Goal: Transaction & Acquisition: Obtain resource

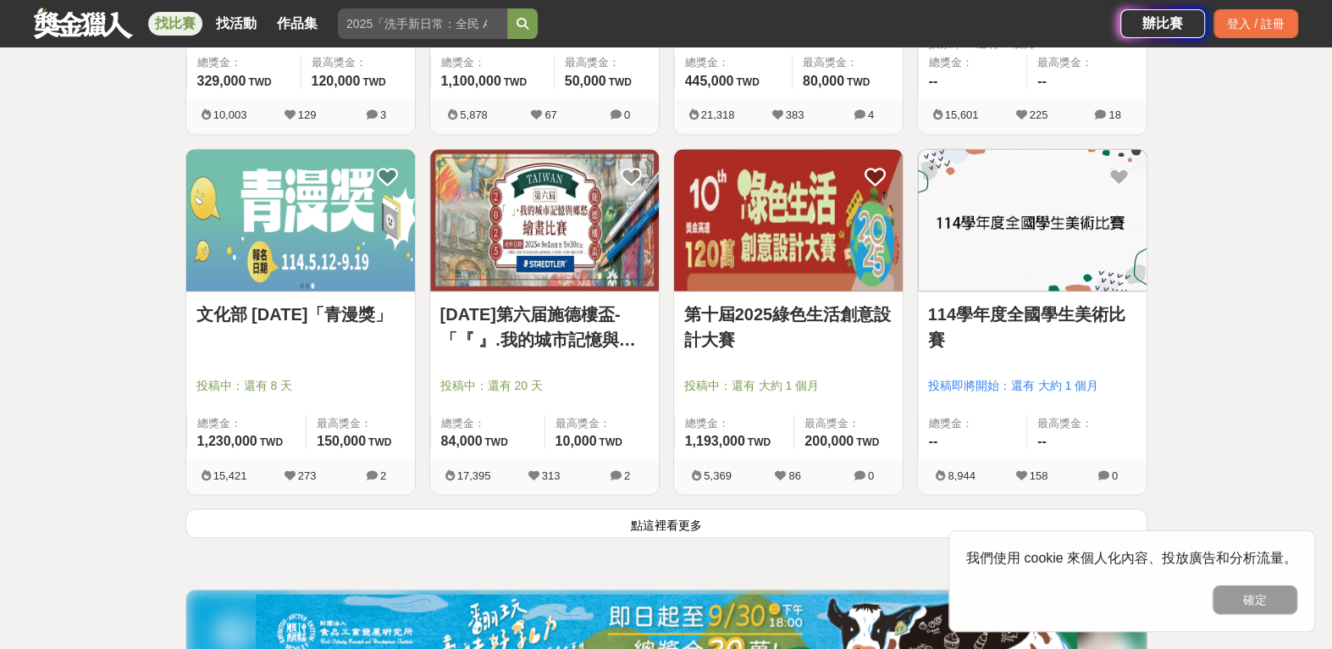
scroll to position [2117, 0]
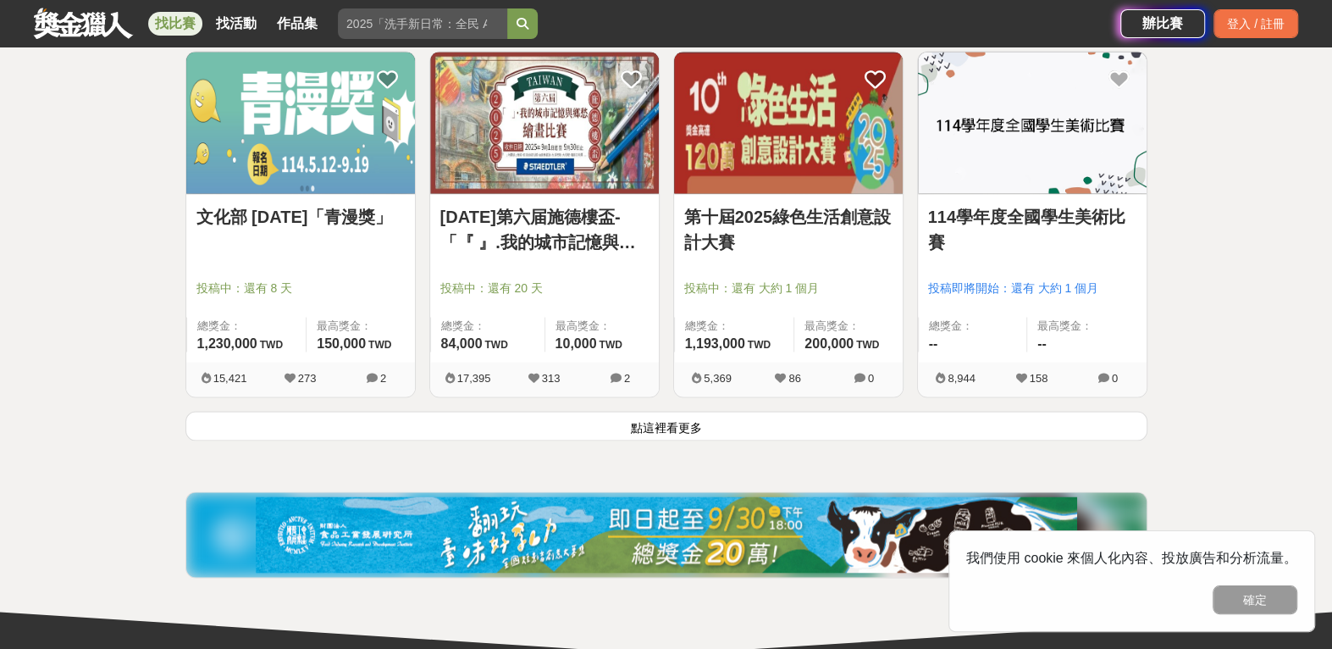
click at [831, 158] on img at bounding box center [788, 122] width 229 height 141
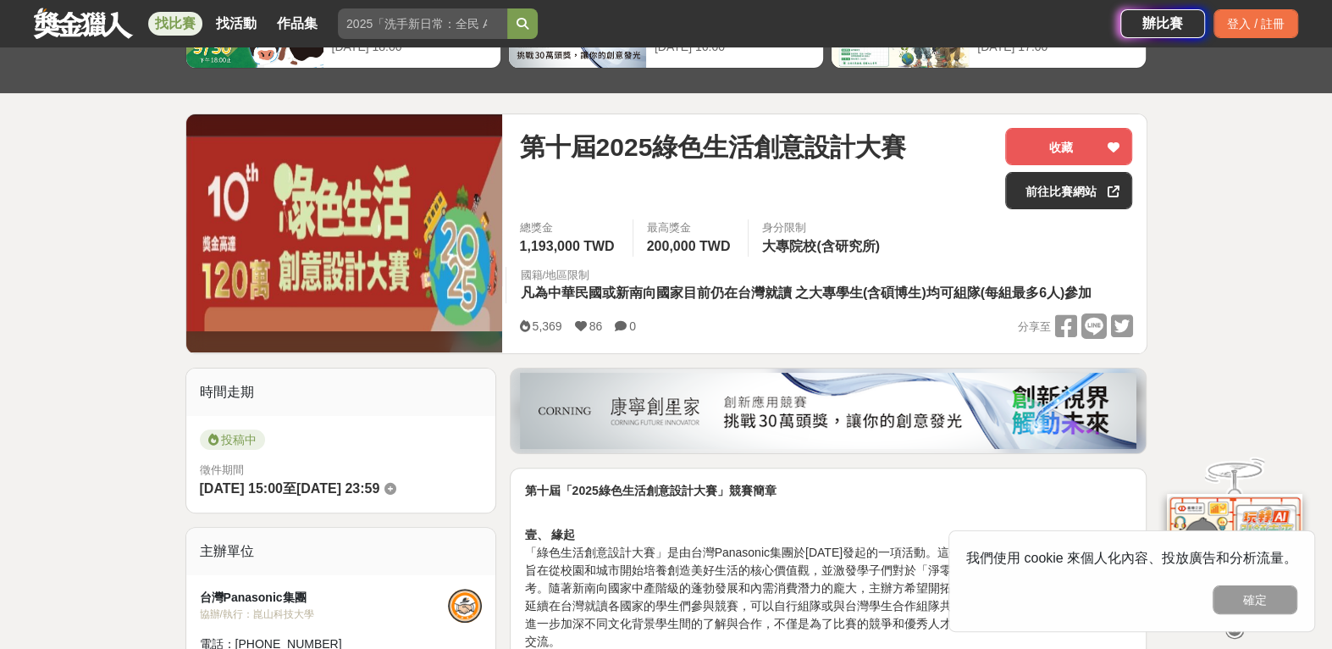
scroll to position [282, 0]
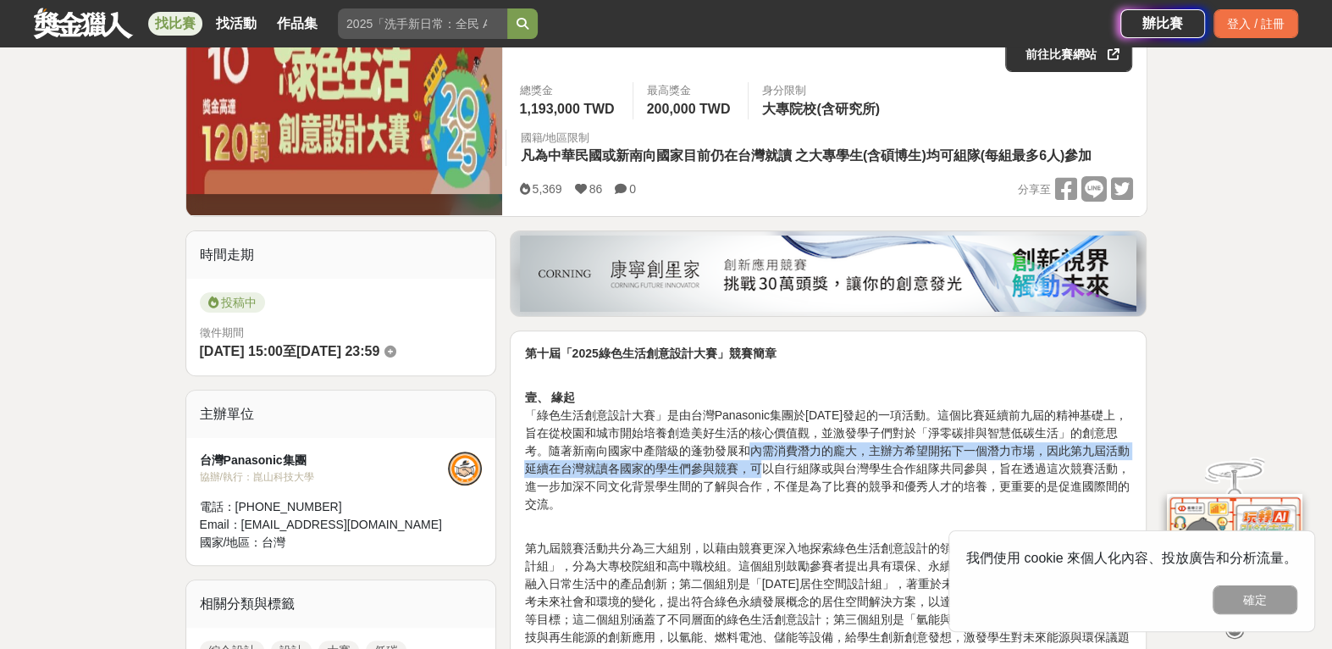
drag, startPoint x: 766, startPoint y: 455, endPoint x: 827, endPoint y: 446, distance: 61.7
click at [772, 462] on p "壹、 緣起 「綠色生活創意設計大賽」是由台灣Panasonic集團於2015年發起的一項活動。這個比賽延續前九屆的精神基礎上，旨在從校園和城市開始培養創造美好…" at bounding box center [828, 442] width 608 height 142
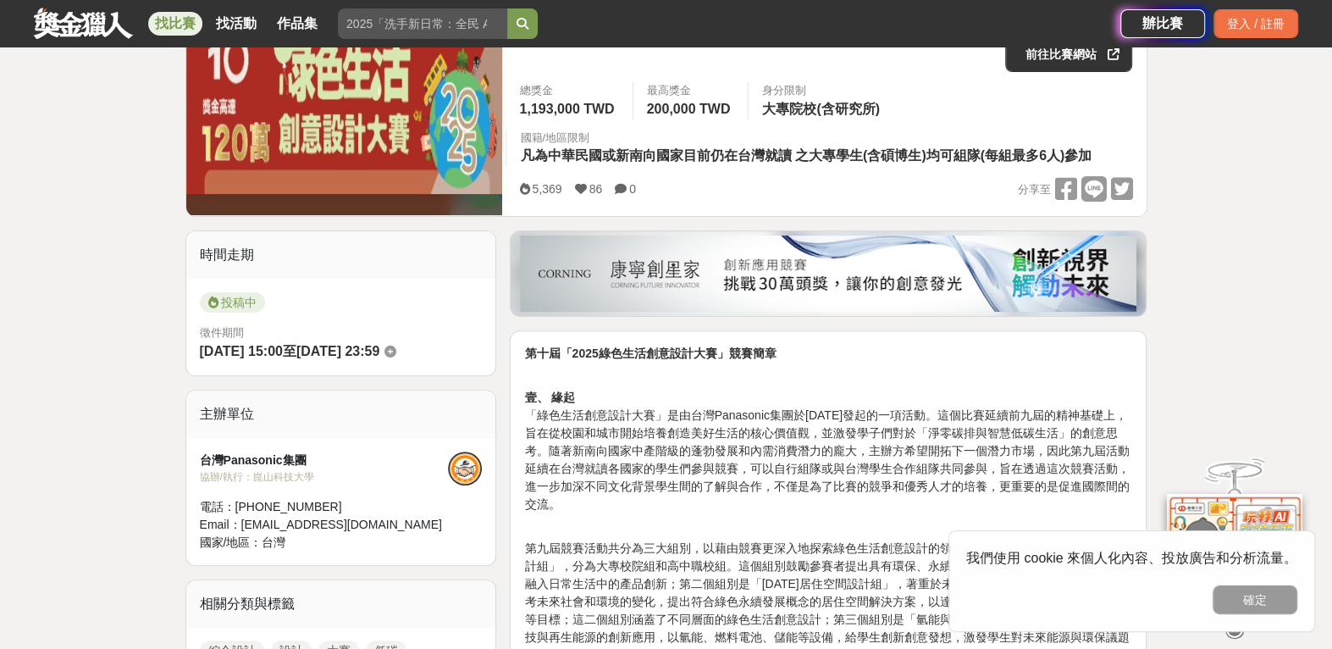
click at [918, 428] on p "壹、 緣起 「綠色生活創意設計大賽」是由台灣Panasonic集團於2015年發起的一項活動。這個比賽延續前九屆的精神基礎上，旨在從校園和城市開始培養創造美好…" at bounding box center [828, 442] width 608 height 142
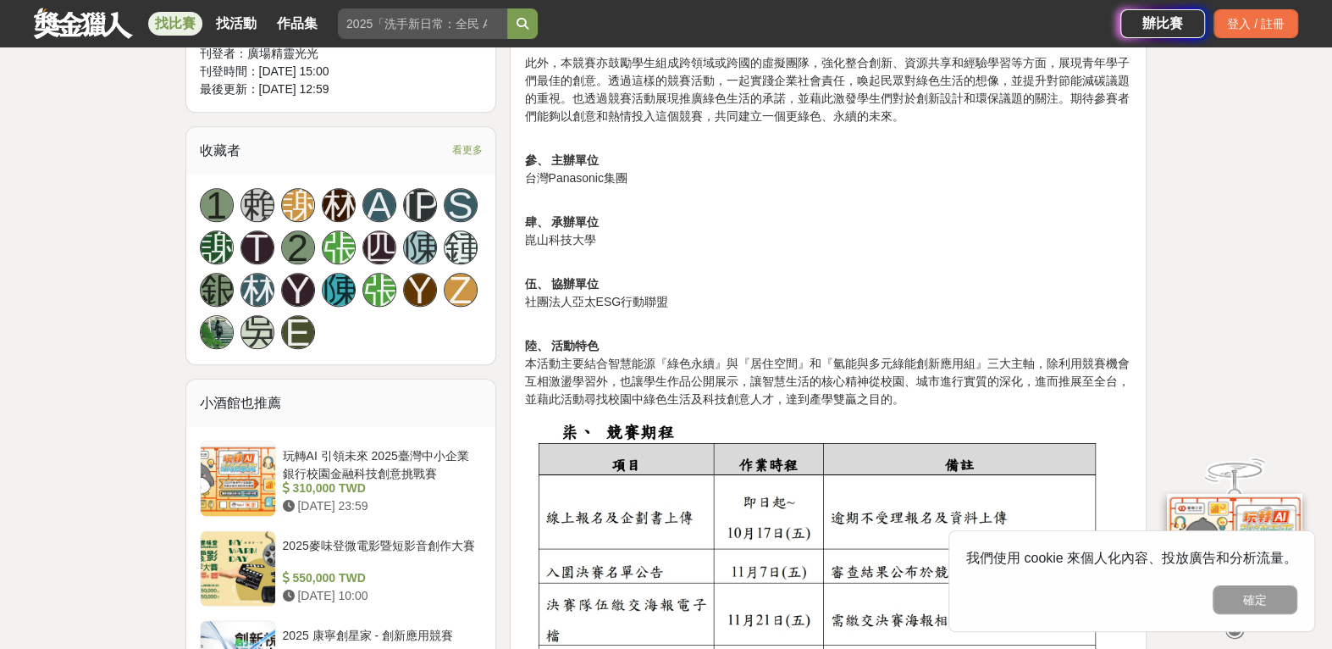
scroll to position [1129, 0]
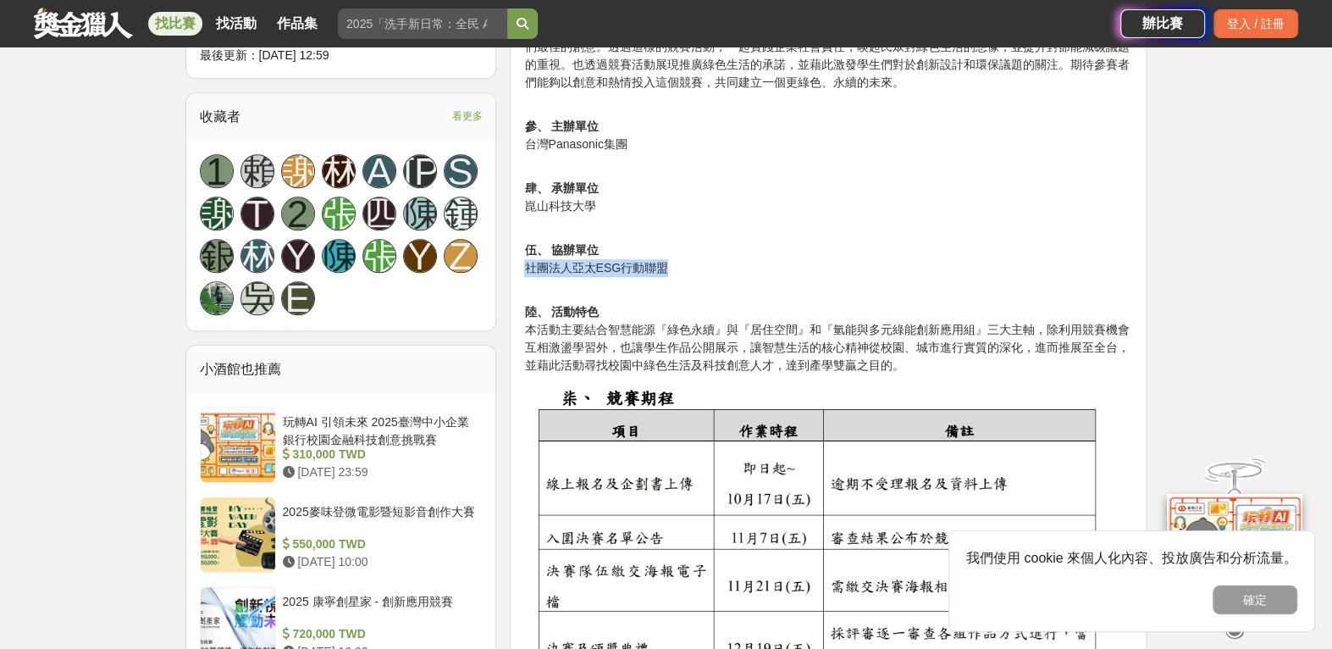
drag, startPoint x: 528, startPoint y: 265, endPoint x: 669, endPoint y: 267, distance: 141.5
click at [669, 267] on p "伍、 協辦單位 社團法人亞太ESG行動聯盟" at bounding box center [828, 250] width 608 height 53
click at [862, 318] on p "陸、 活動特色 本活動主要結合智慧能源『綠色永續』與『居住空間』和『氫能與多元綠能創新應用組』三大主軸，除利用競賽機會互相激盪學習外，也讓學生作品公開展示，讓…" at bounding box center [828, 329] width 608 height 89
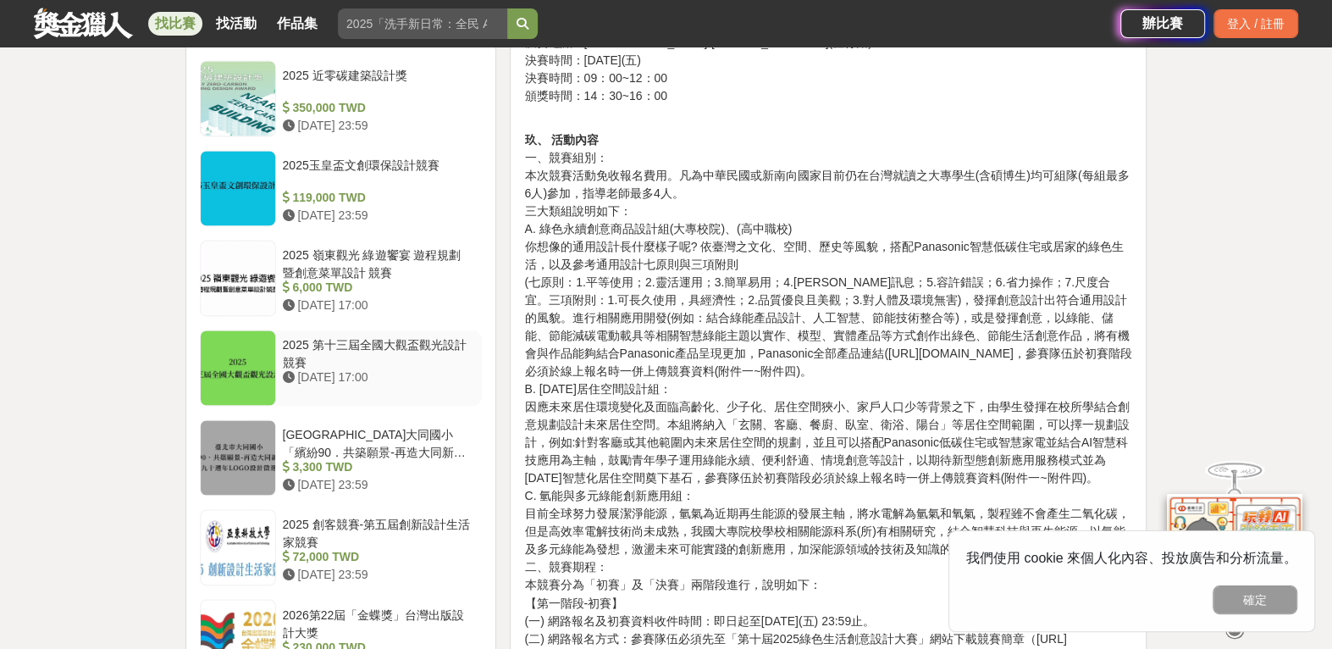
scroll to position [2117, 0]
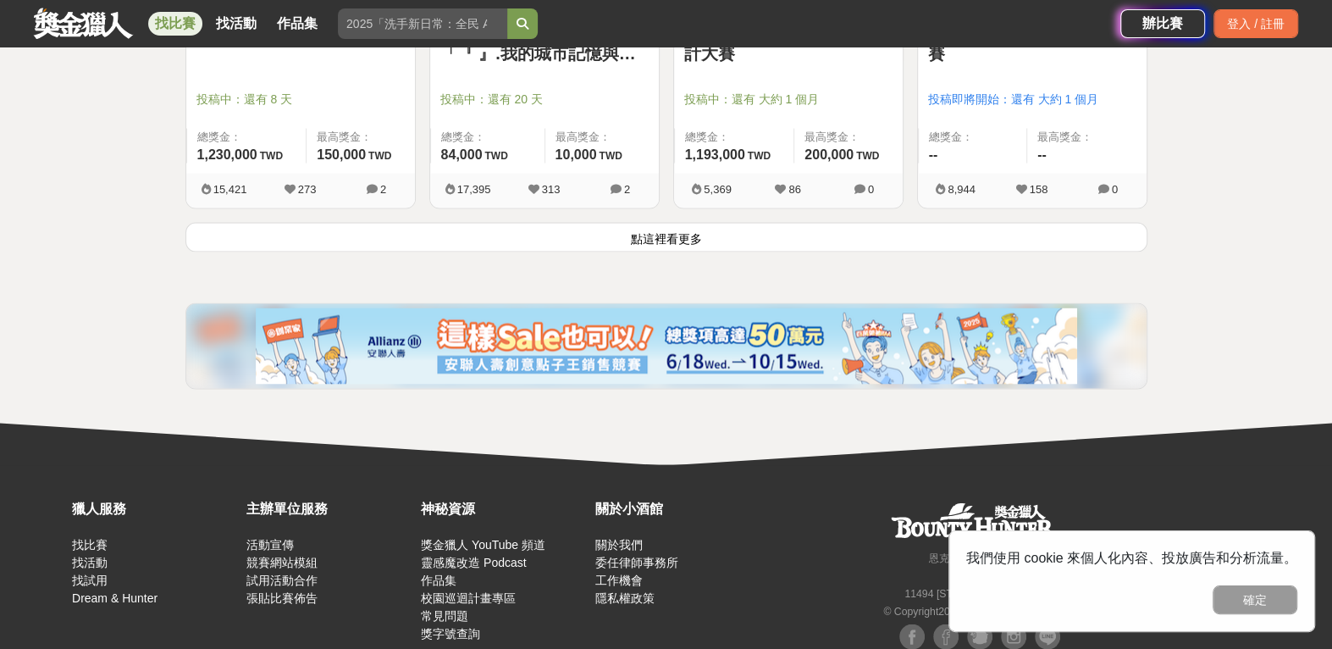
scroll to position [2357, 0]
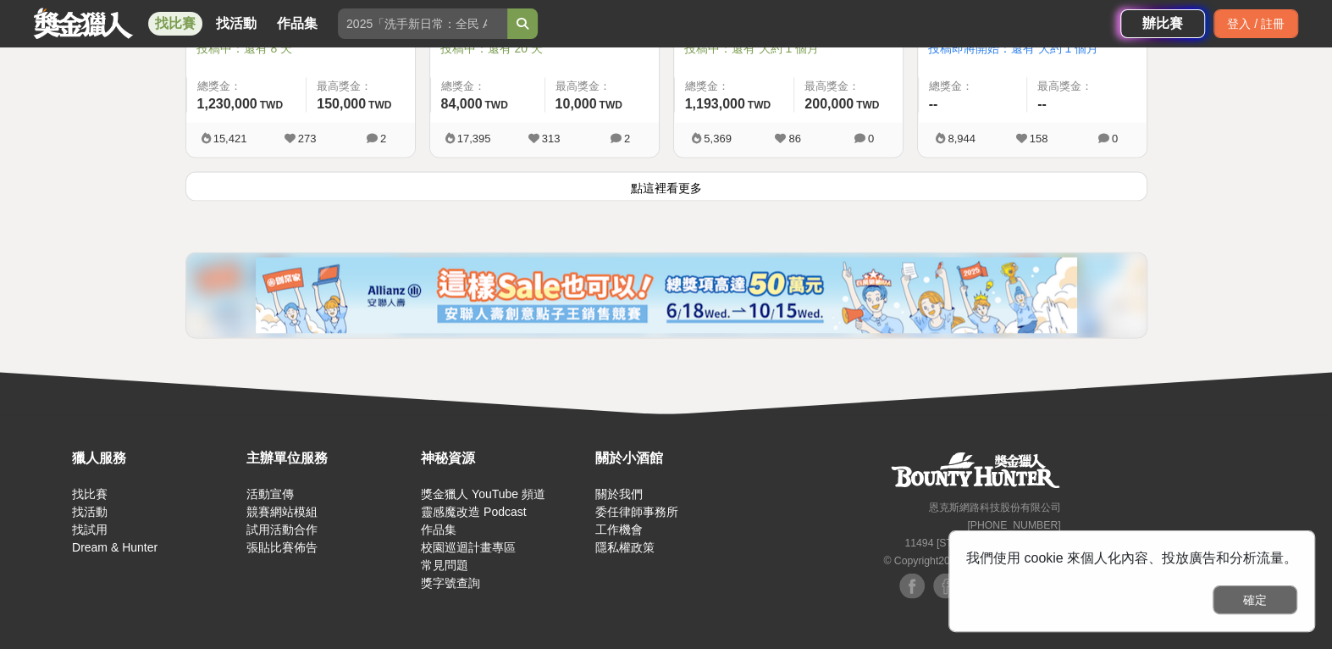
click at [1263, 600] on button "確定" at bounding box center [1255, 599] width 85 height 29
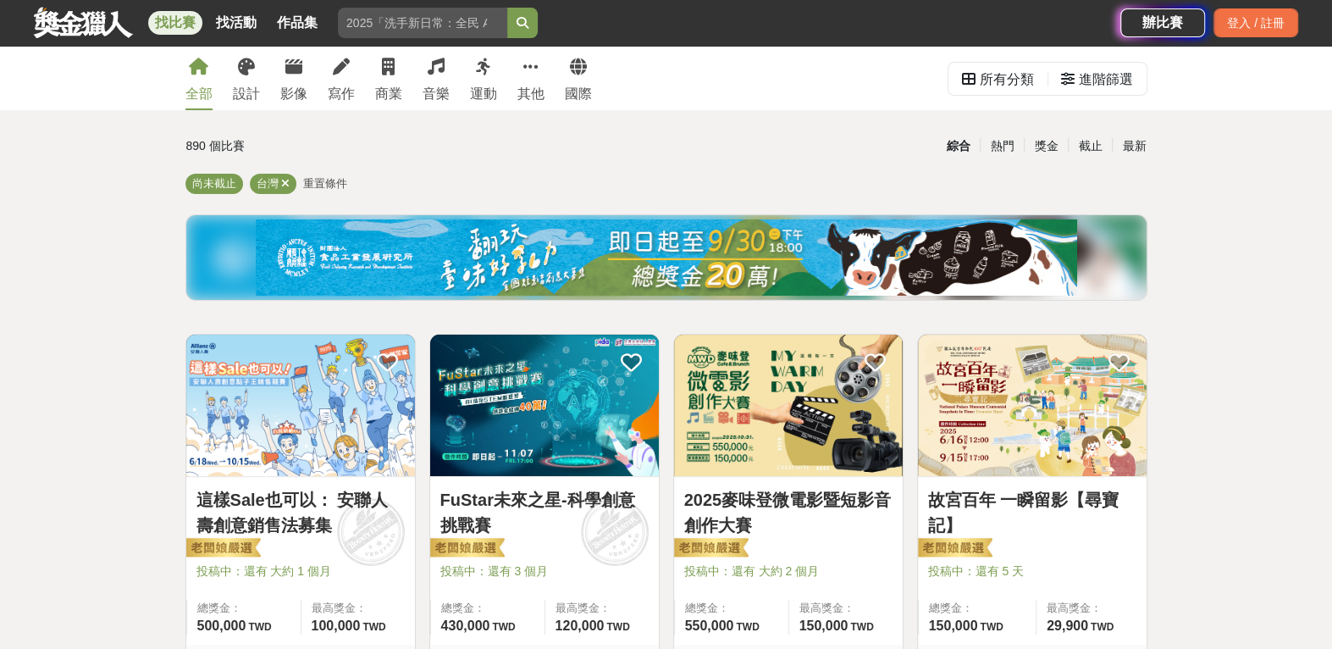
scroll to position [0, 0]
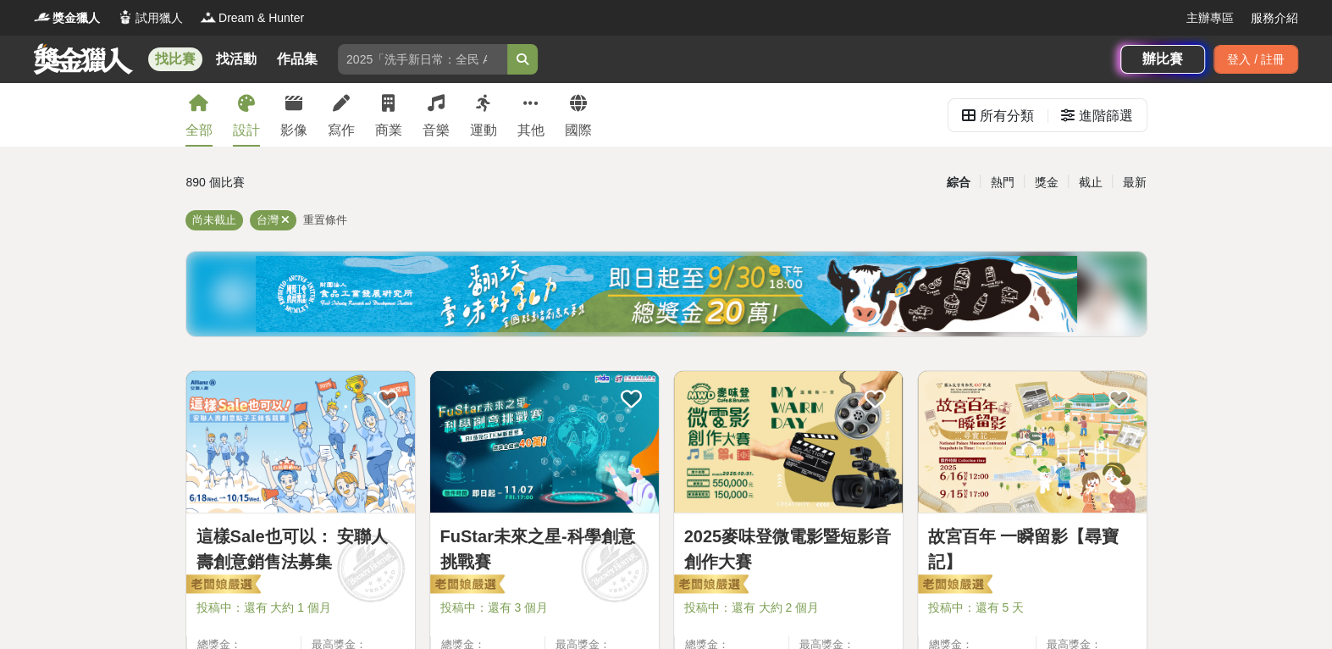
click at [250, 120] on div "設計" at bounding box center [246, 130] width 27 height 20
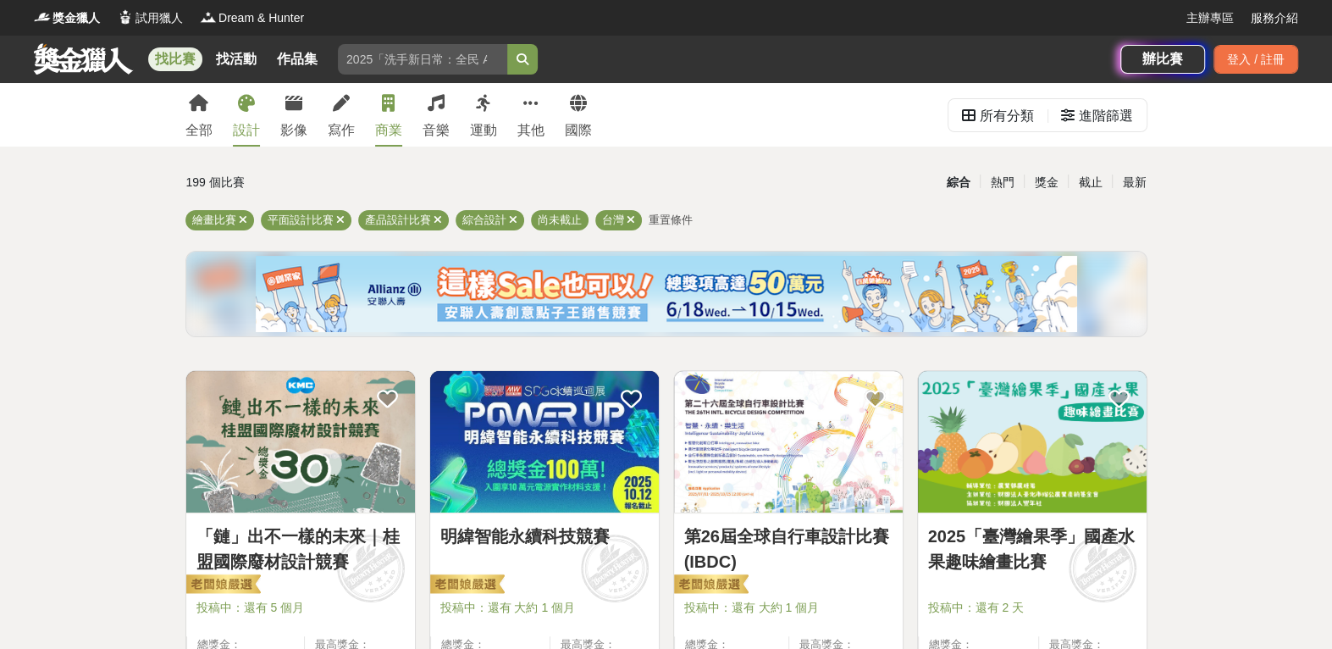
click at [395, 124] on div "商業" at bounding box center [388, 130] width 27 height 20
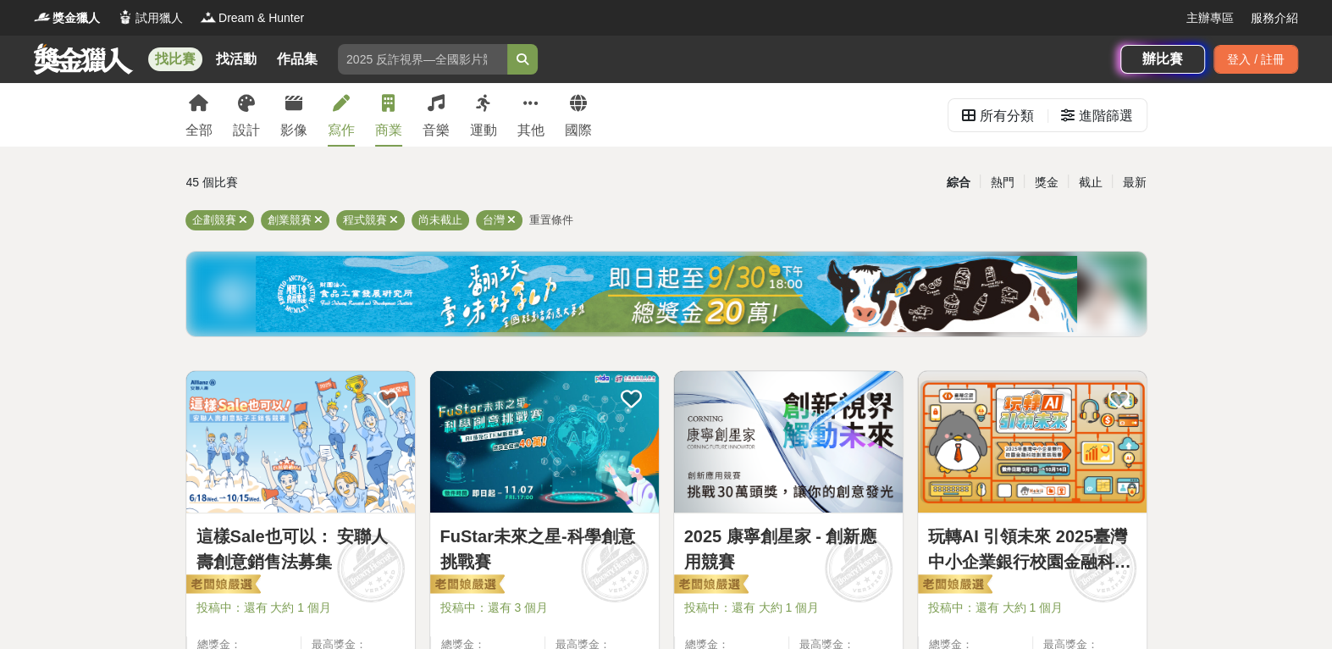
click at [342, 121] on div "寫作" at bounding box center [341, 130] width 27 height 20
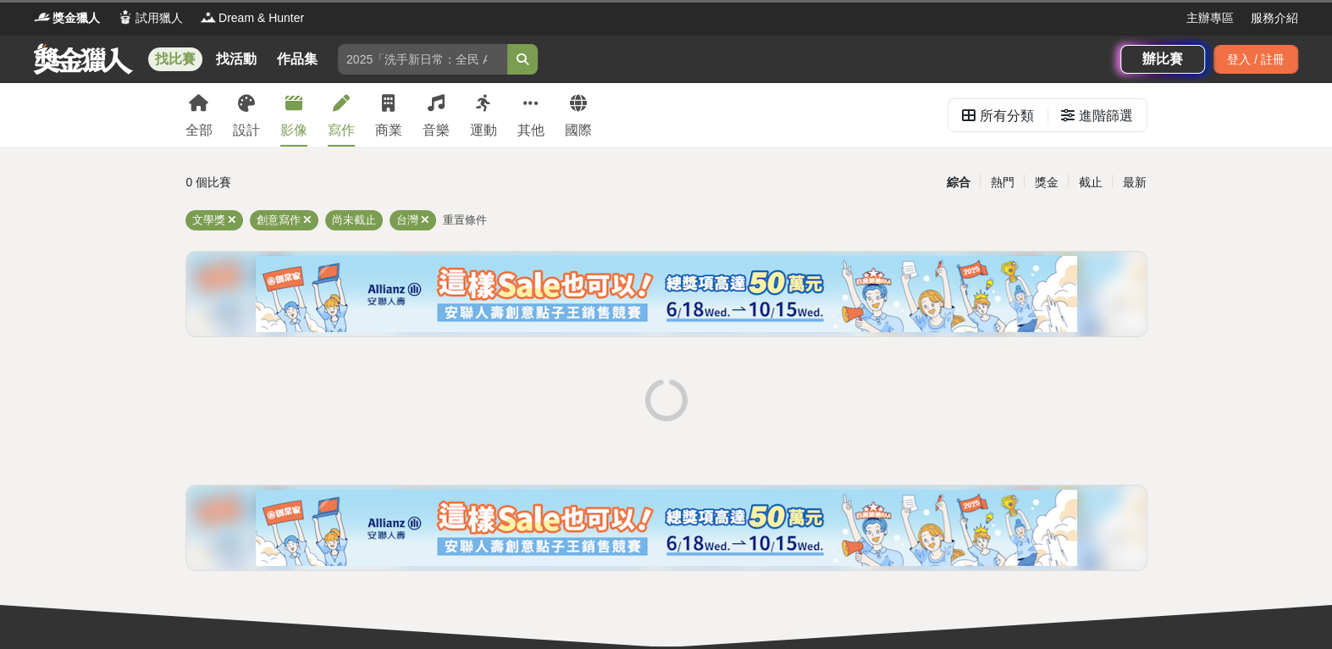
click at [298, 130] on div "影像" at bounding box center [293, 130] width 27 height 20
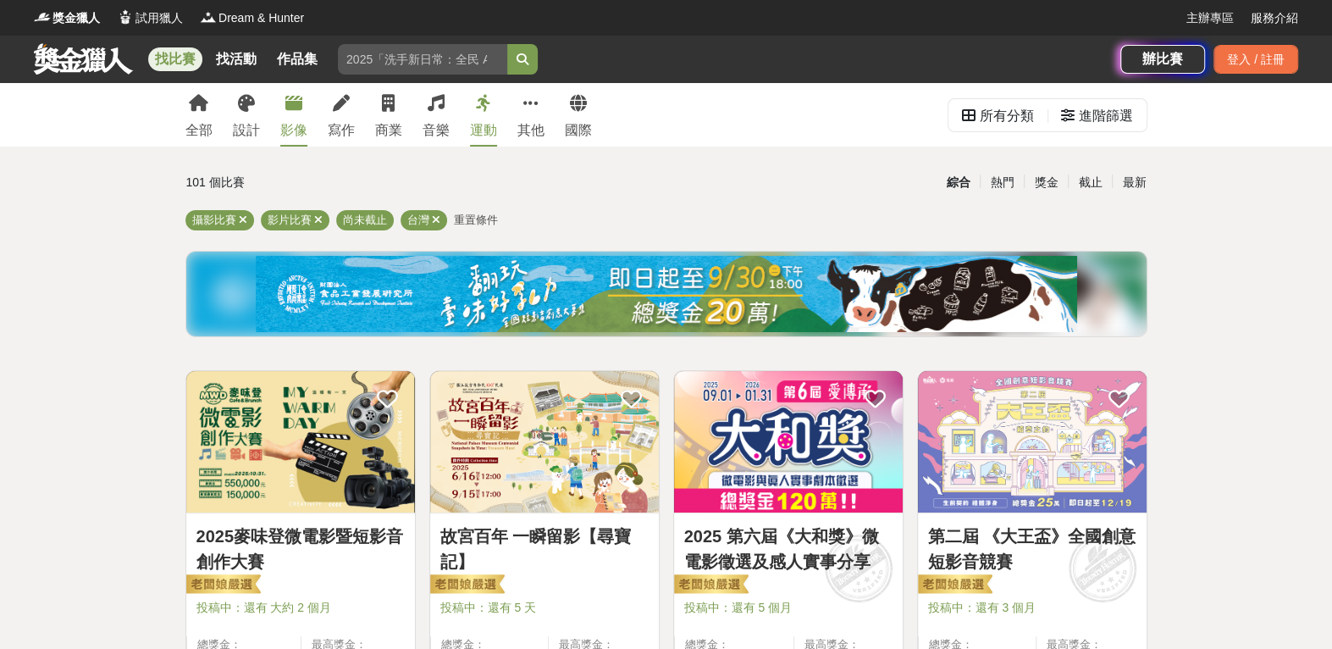
click at [486, 125] on div "運動" at bounding box center [483, 130] width 27 height 20
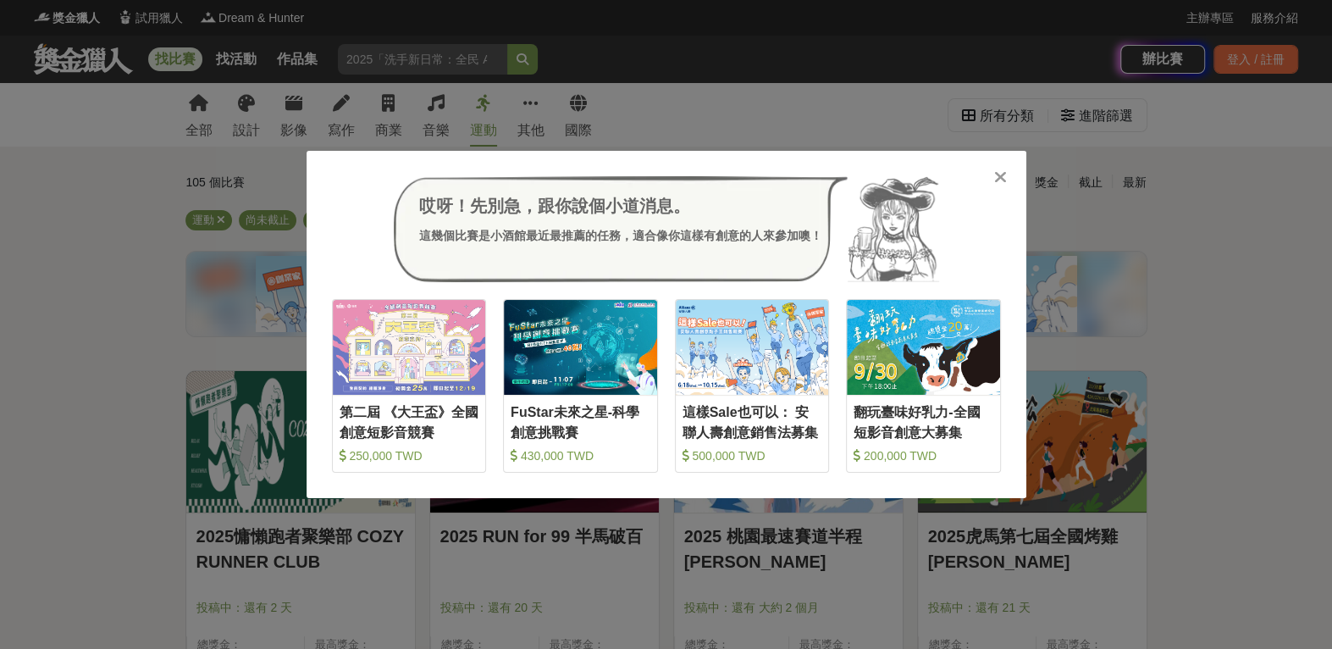
click at [1006, 174] on icon at bounding box center [1000, 177] width 13 height 17
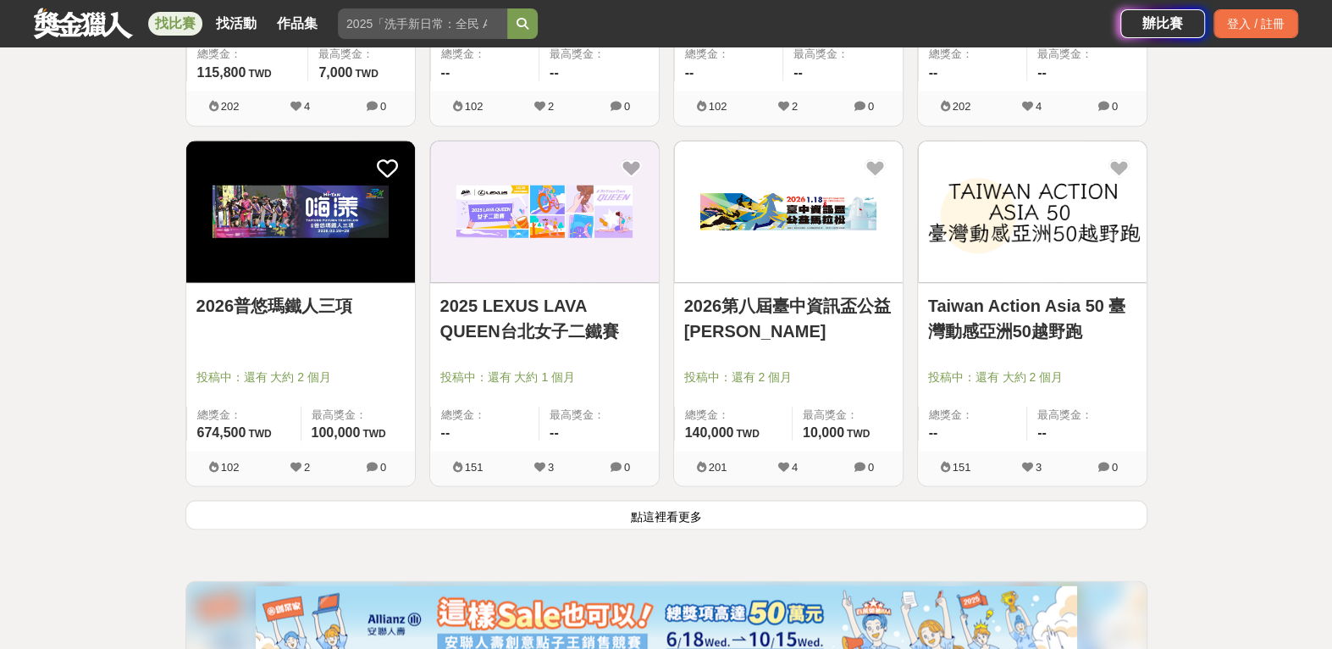
scroll to position [1976, 0]
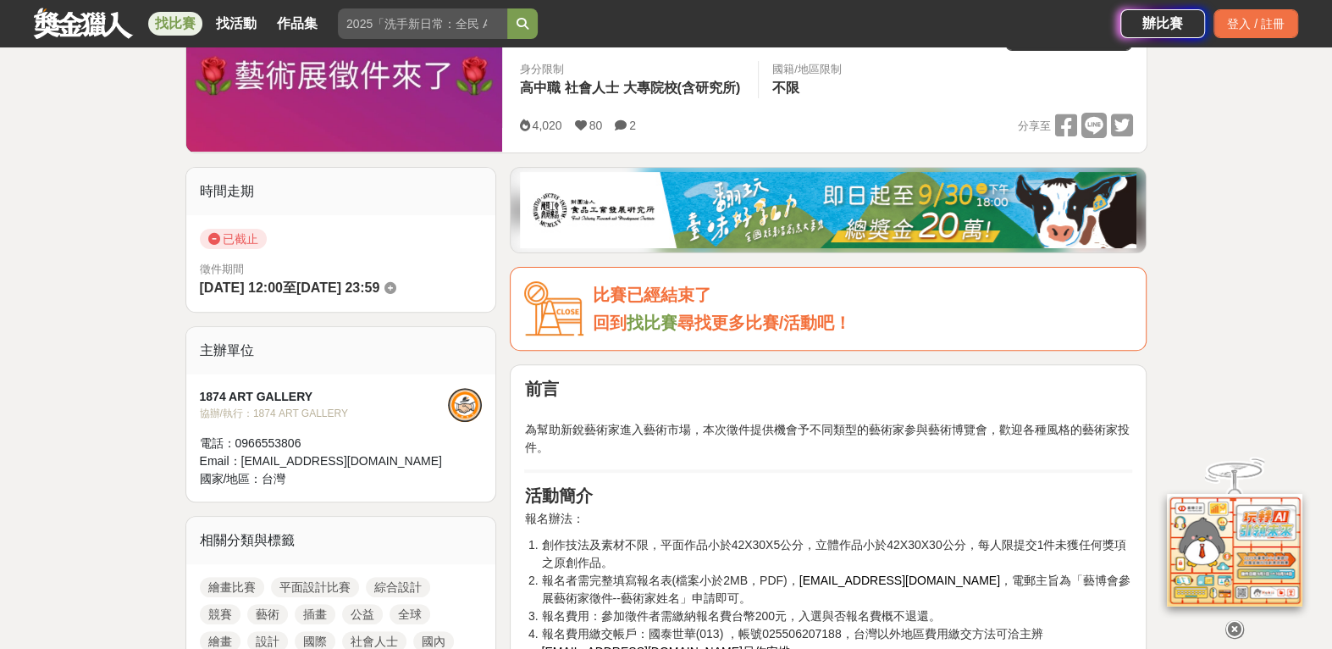
scroll to position [141, 0]
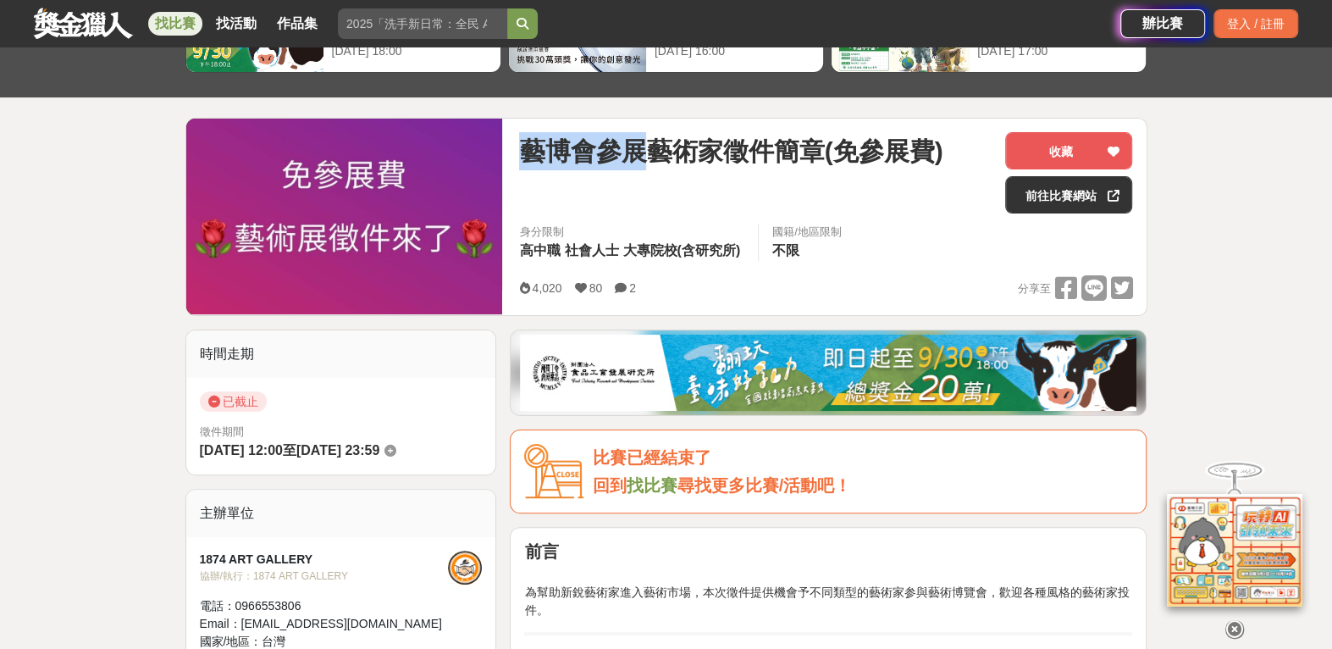
drag, startPoint x: 528, startPoint y: 141, endPoint x: 641, endPoint y: 158, distance: 114.6
click at [641, 158] on span "藝博會參展藝術家徵件簡章(免參展費)" at bounding box center [730, 151] width 423 height 38
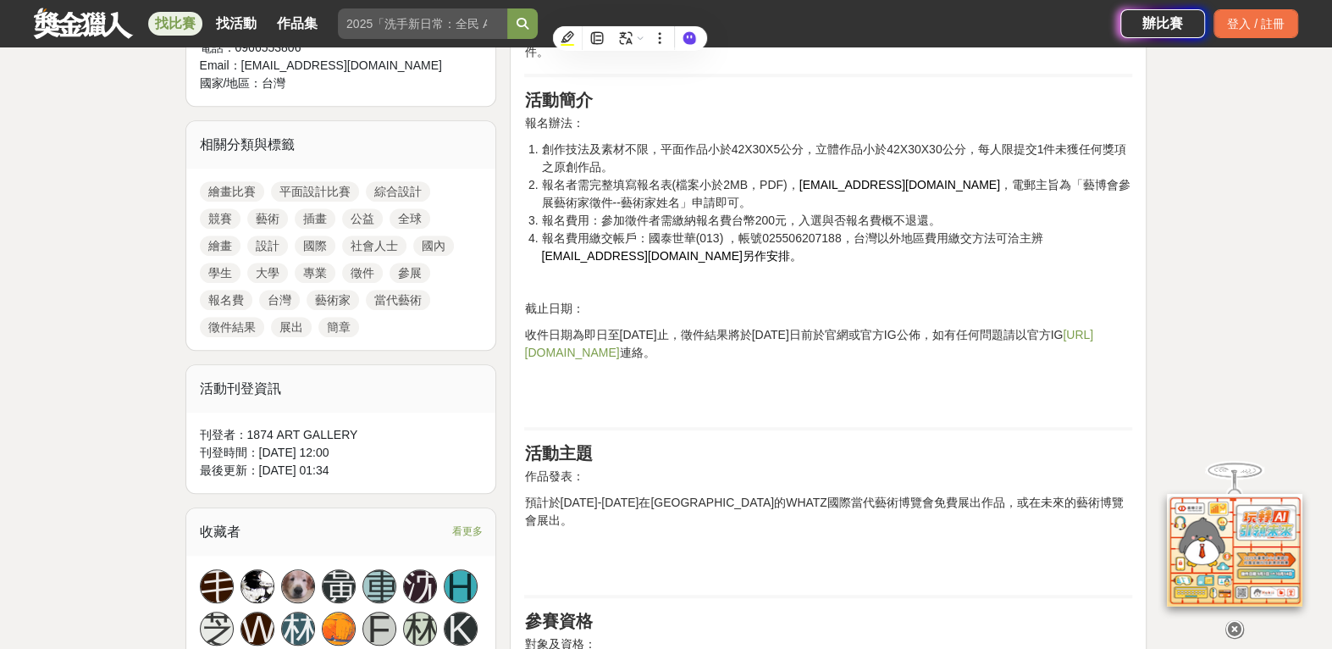
scroll to position [1129, 0]
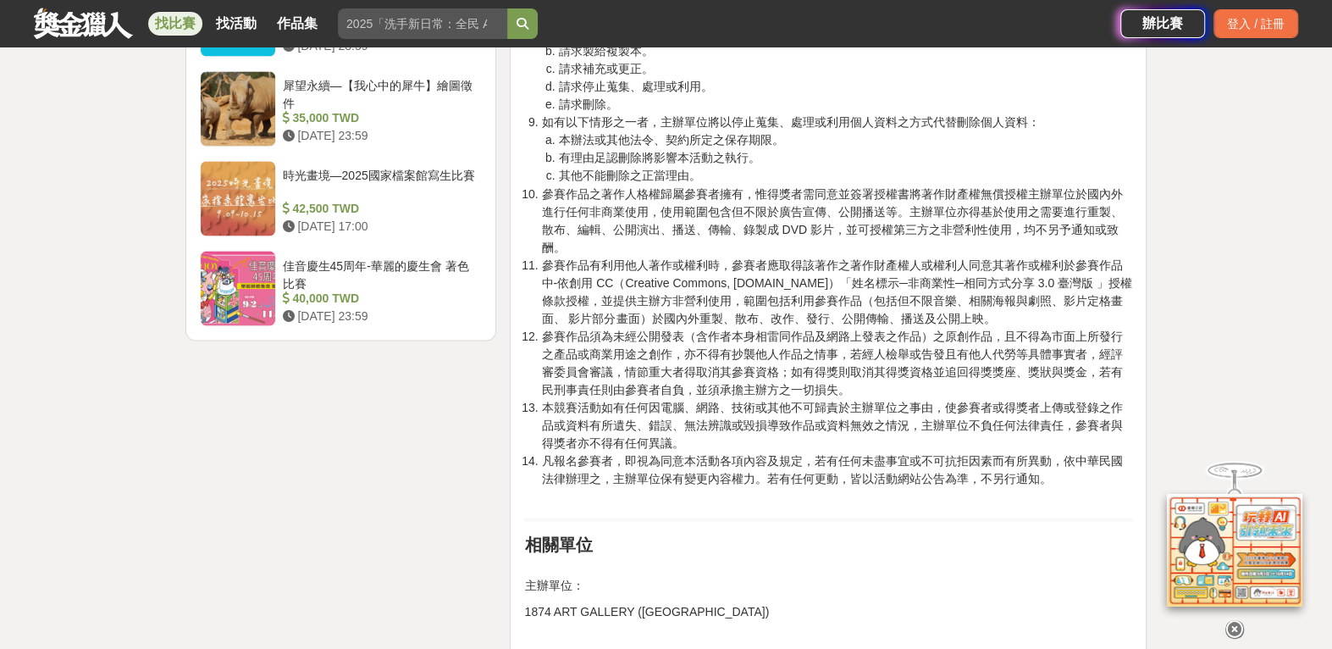
scroll to position [2682, 0]
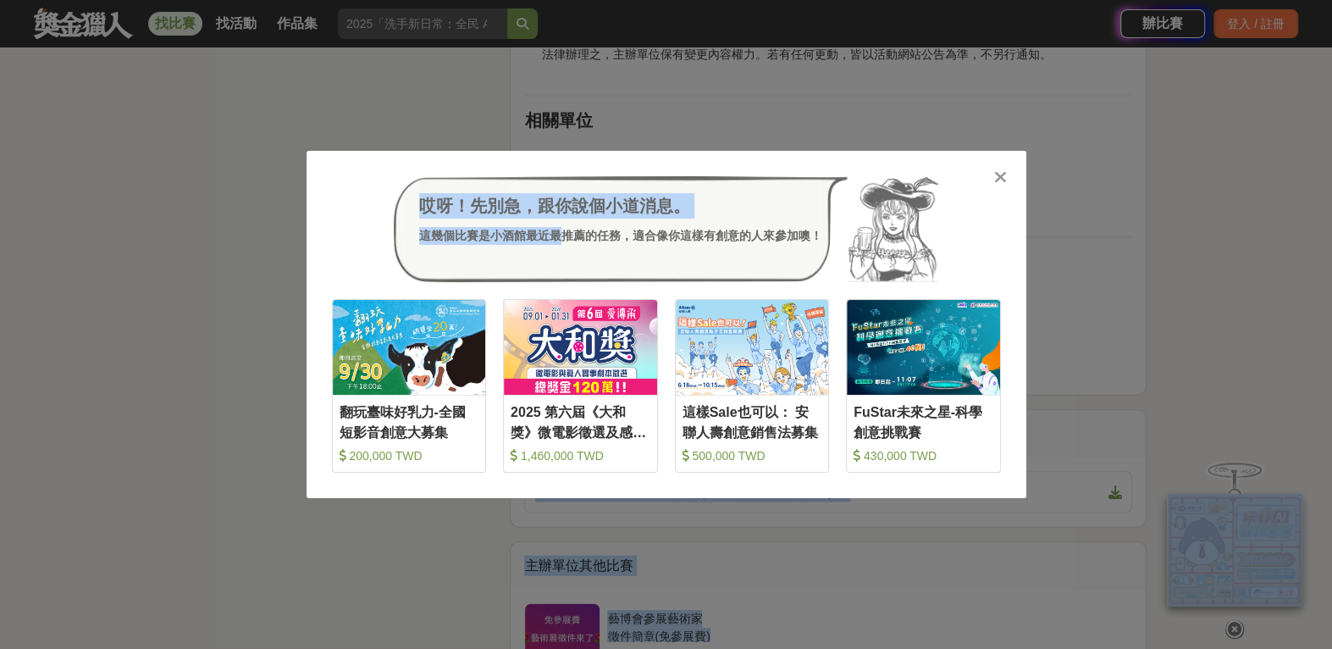
click at [1005, 175] on icon at bounding box center [1000, 177] width 13 height 17
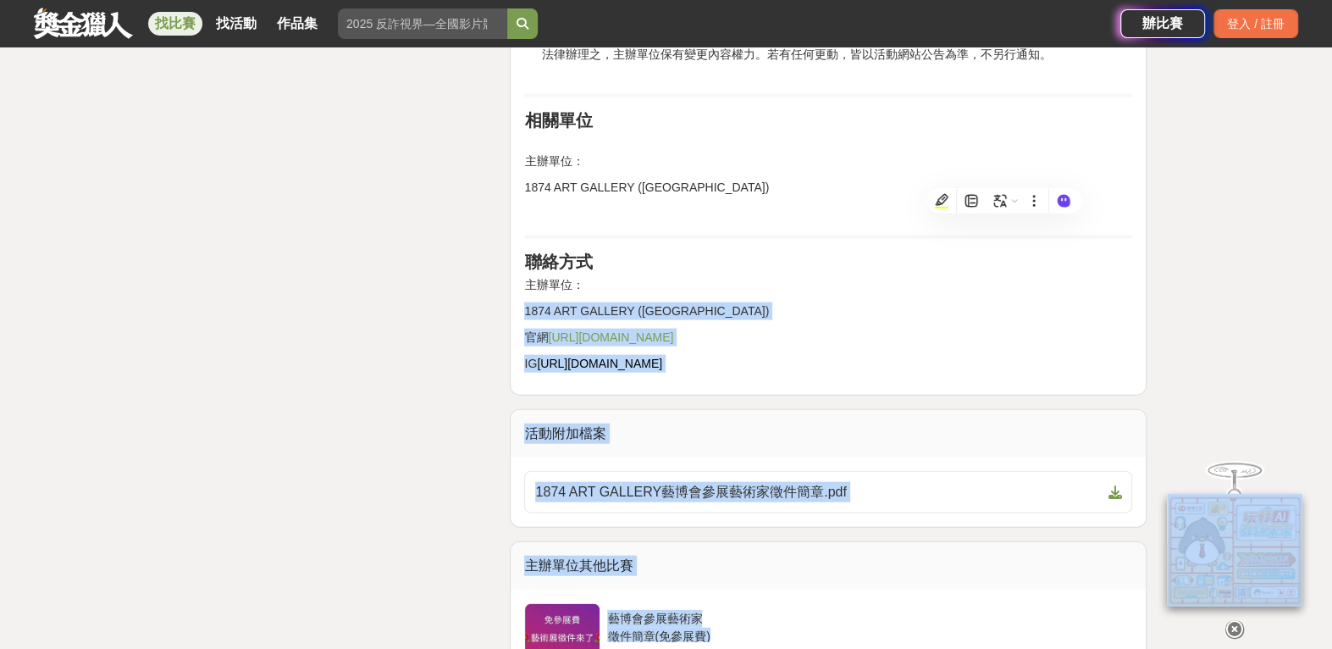
click at [797, 302] on p "1874 ART GALLERY ([GEOGRAPHIC_DATA])" at bounding box center [828, 311] width 608 height 18
click at [658, 357] on span "[URL][DOMAIN_NAME]" at bounding box center [599, 364] width 125 height 14
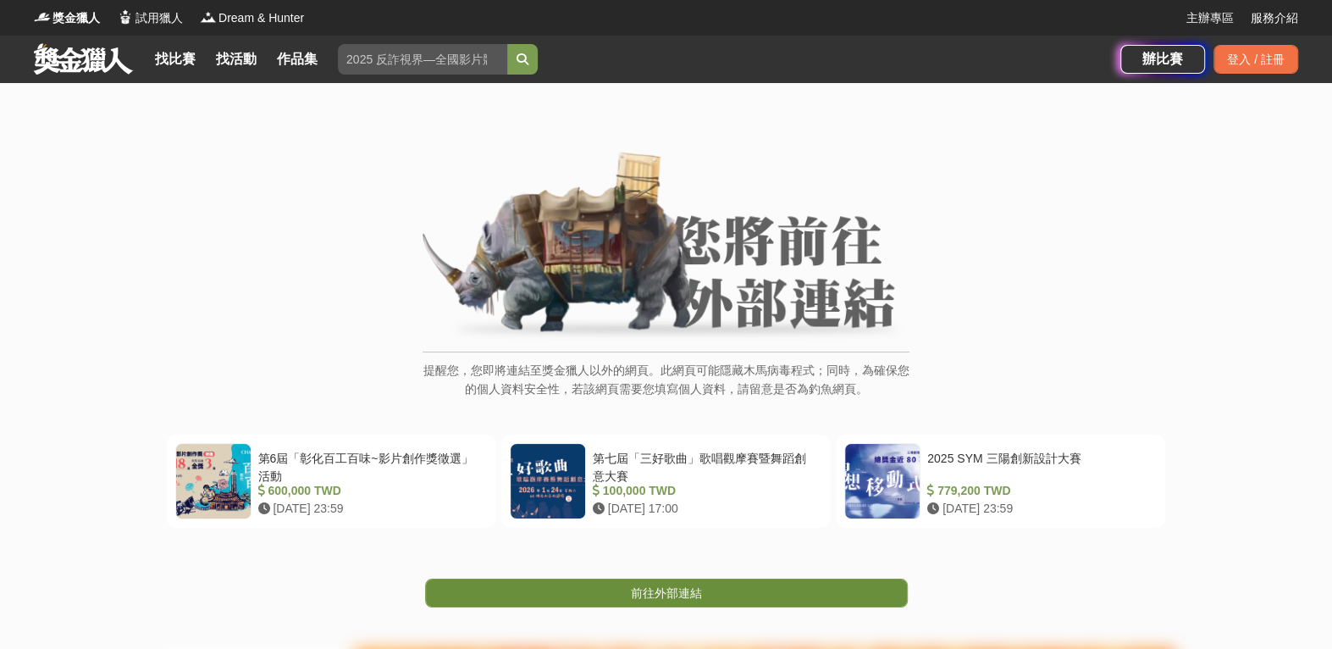
click at [707, 592] on link "前往外部連結" at bounding box center [666, 592] width 483 height 29
